Goal: Transaction & Acquisition: Download file/media

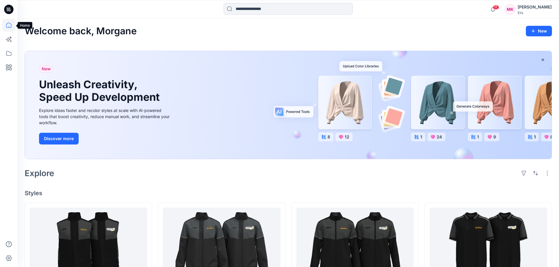
click at [9, 23] on icon at bounding box center [8, 25] width 13 height 13
click at [11, 52] on icon at bounding box center [8, 53] width 13 height 13
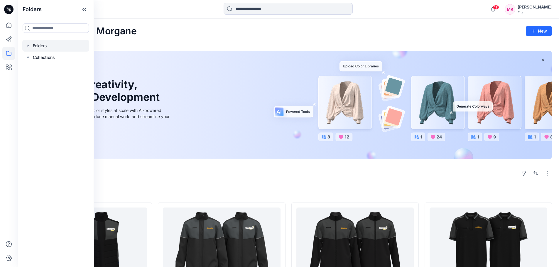
click at [43, 46] on div at bounding box center [55, 46] width 67 height 12
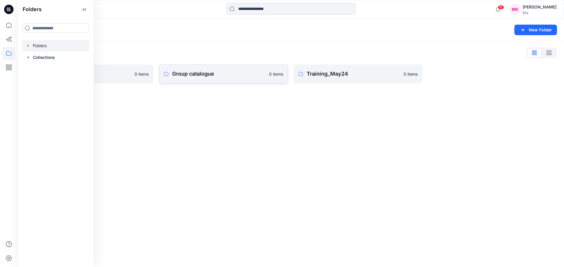
click at [220, 77] on p "Group catalogue" at bounding box center [218, 74] width 93 height 8
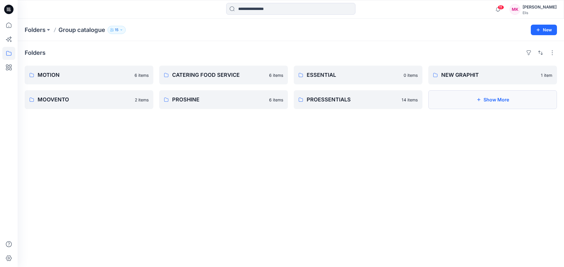
click at [493, 103] on button "Show More" at bounding box center [492, 99] width 129 height 19
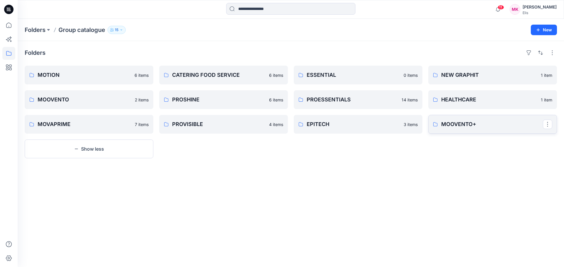
click at [477, 122] on p "MOOVENTO+" at bounding box center [492, 124] width 102 height 8
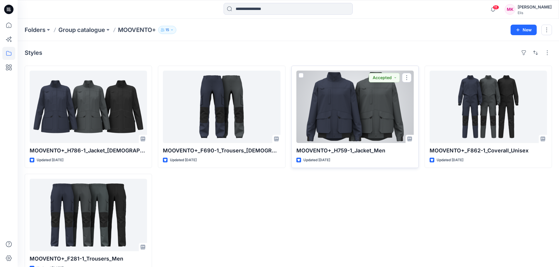
click at [359, 108] on div at bounding box center [354, 107] width 117 height 72
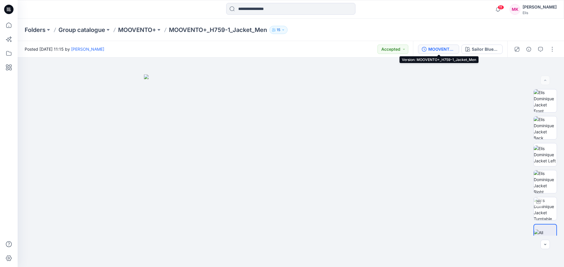
click at [437, 51] on div "MOOVENTO+_H759-1_Jacket_Men" at bounding box center [441, 49] width 27 height 6
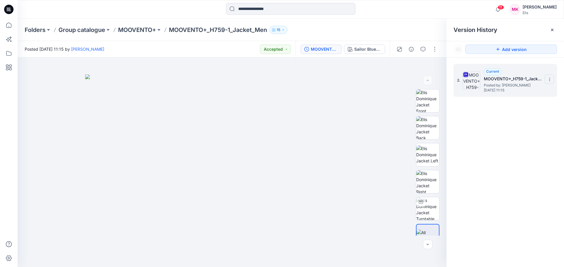
click at [548, 79] on icon at bounding box center [549, 79] width 5 height 5
click at [527, 92] on span "Download Source BW File" at bounding box center [519, 90] width 49 height 7
